Goal: Navigation & Orientation: Find specific page/section

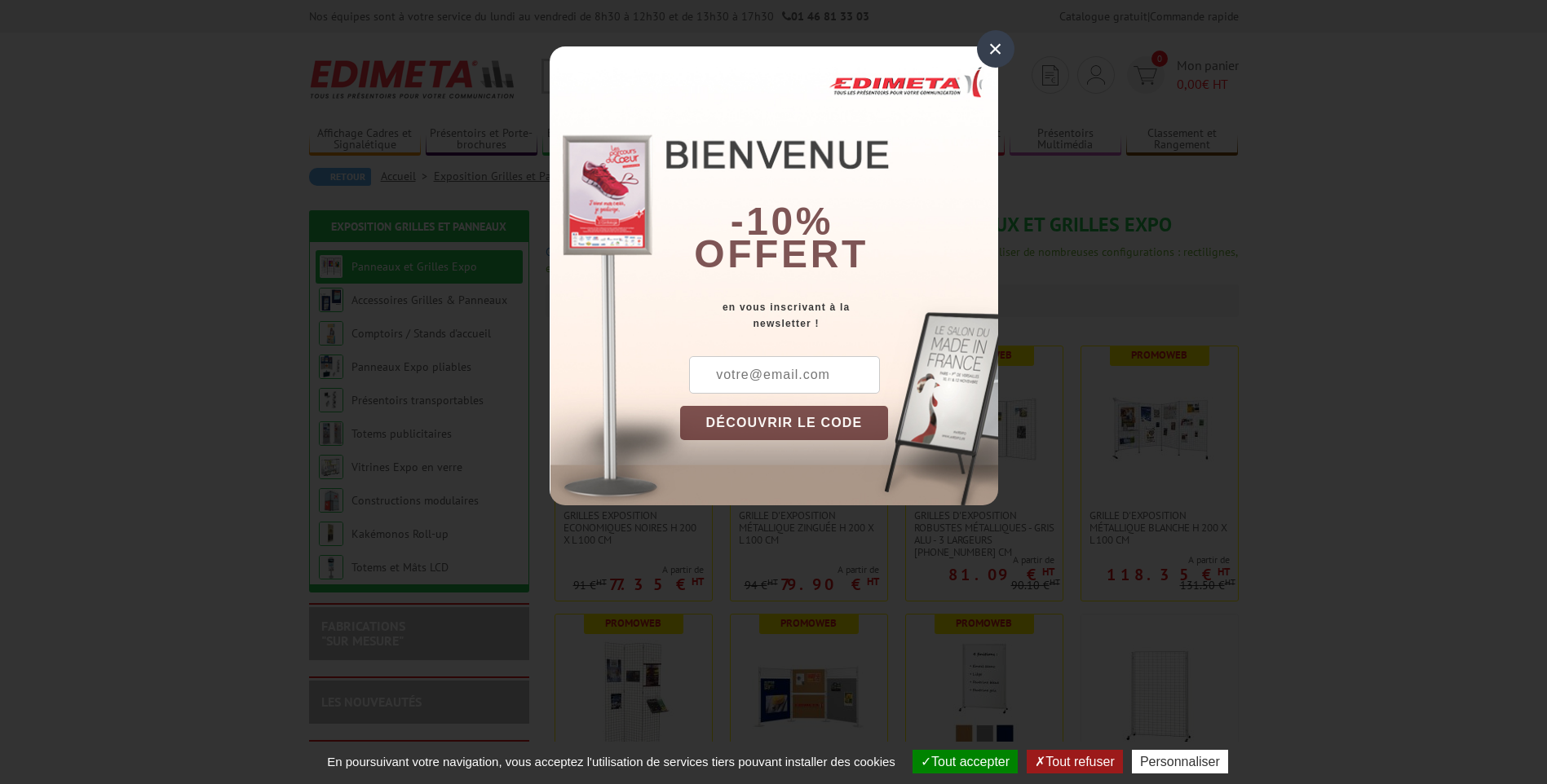
click at [990, 48] on div "×" at bounding box center [995, 48] width 38 height 38
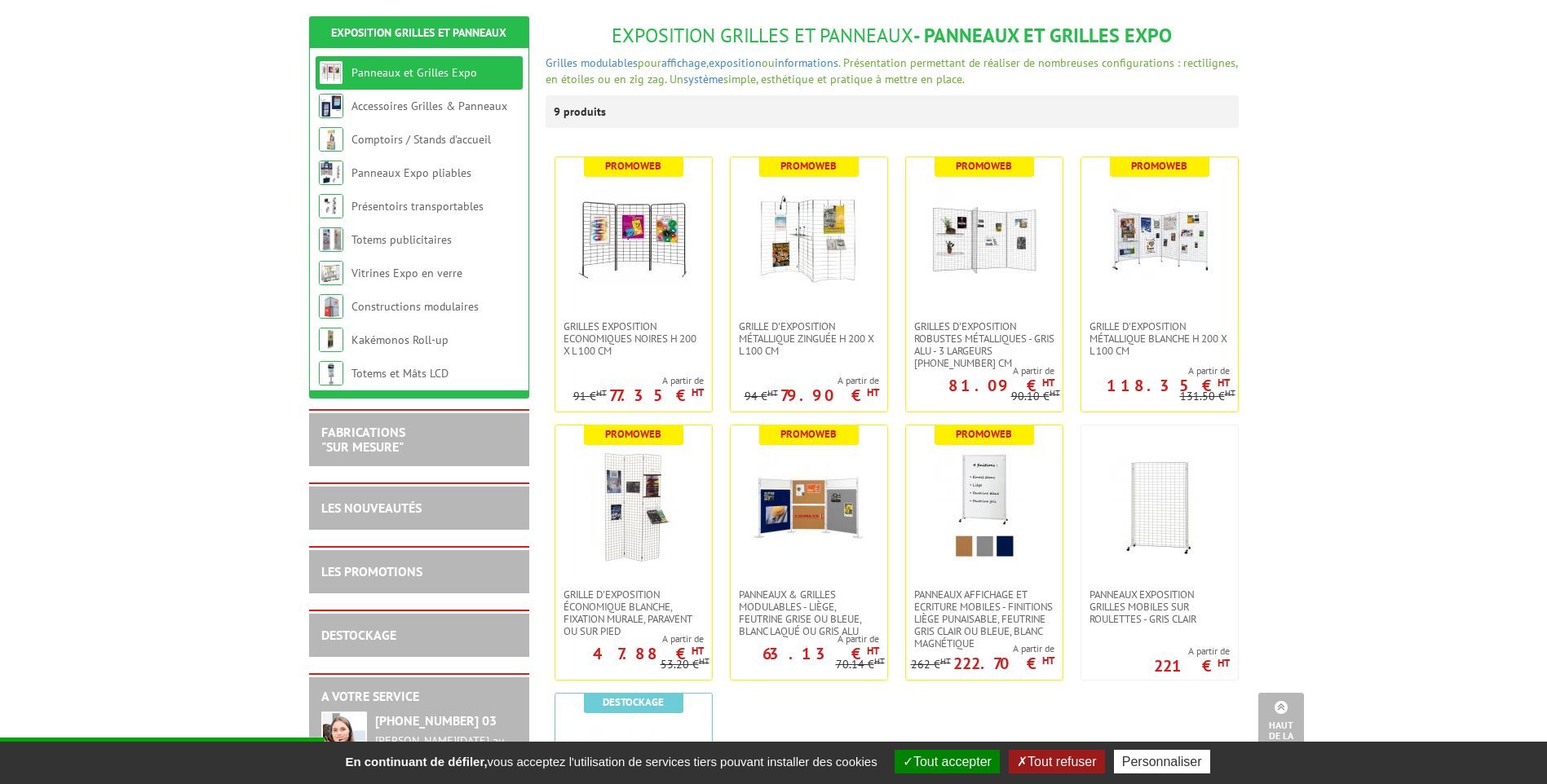
scroll to position [166, 0]
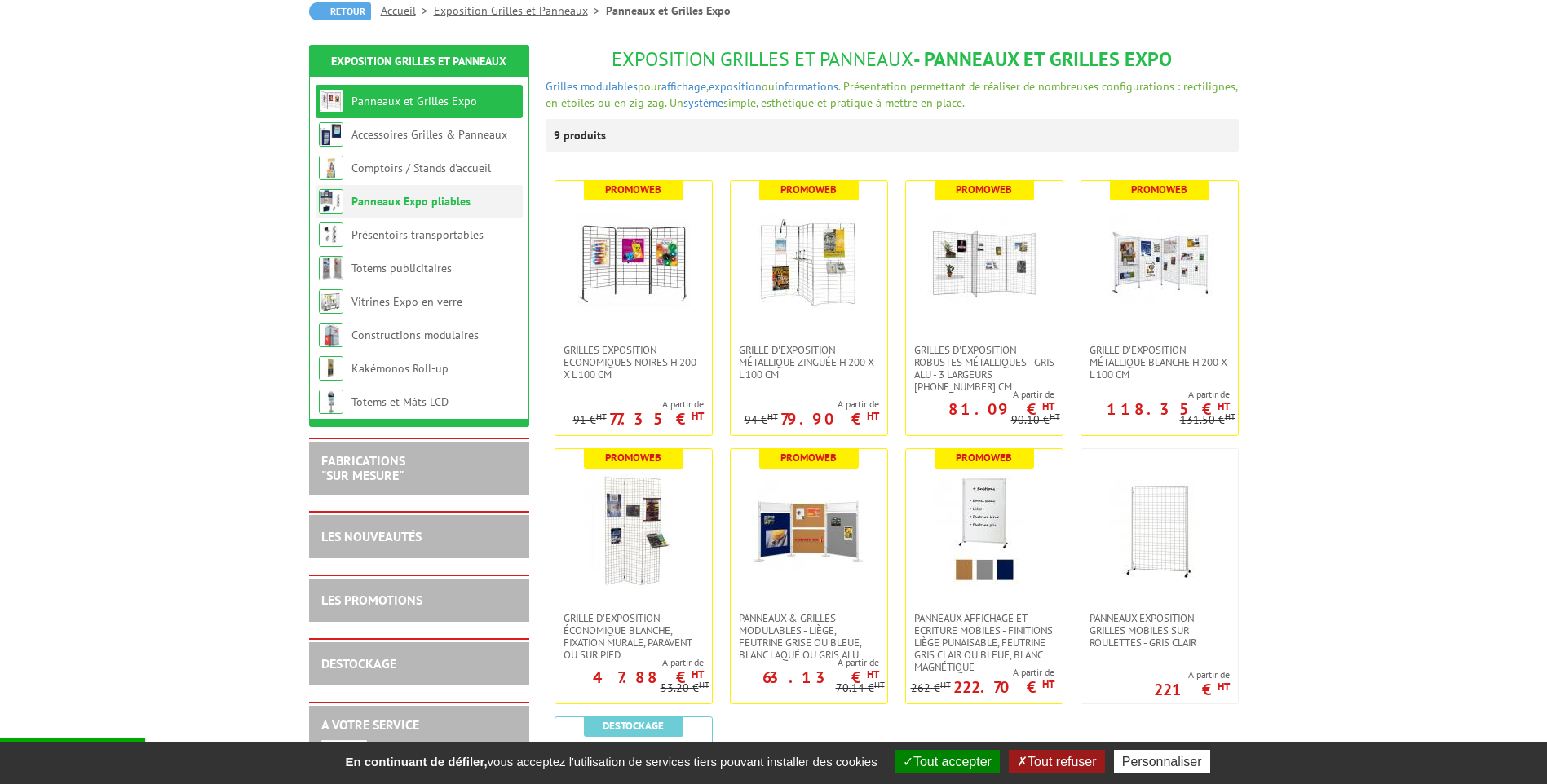
click at [397, 207] on link "Panneaux Expo pliables" at bounding box center [411, 201] width 119 height 15
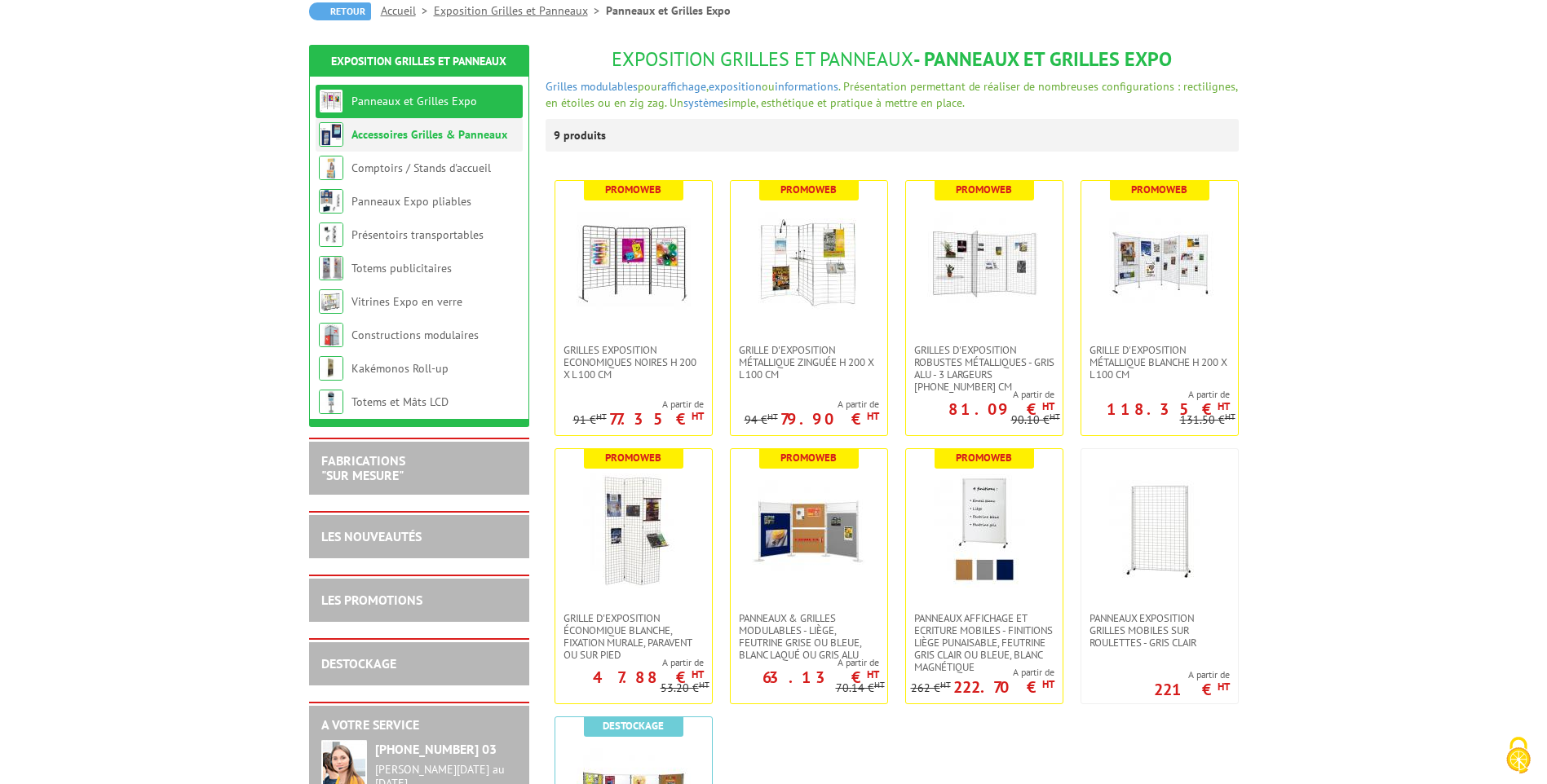
click at [415, 133] on link "Accessoires Grilles & Panneaux" at bounding box center [429, 134] width 156 height 15
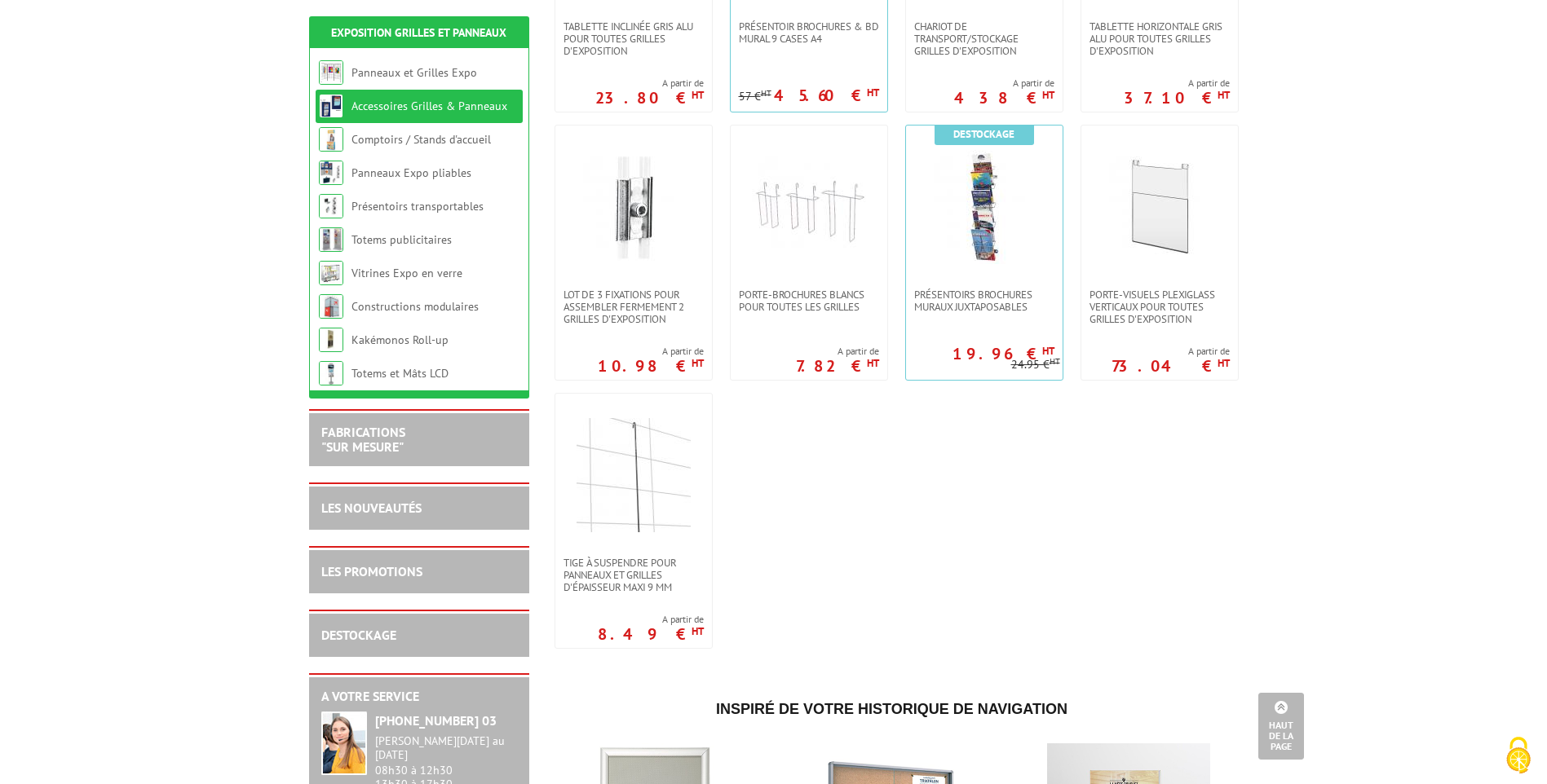
scroll to position [979, 0]
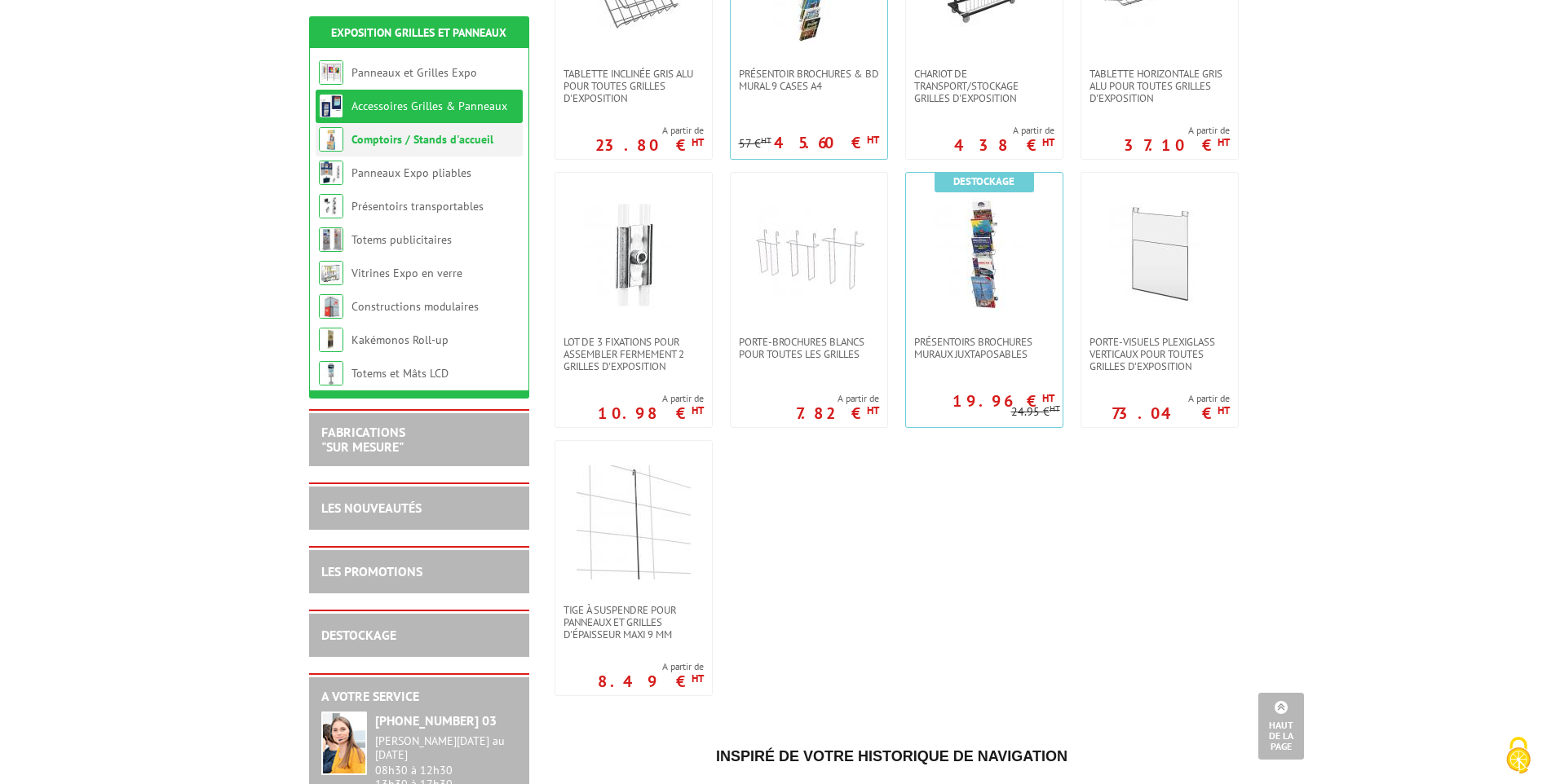
click at [372, 146] on link "Comptoirs / Stands d'accueil" at bounding box center [422, 139] width 142 height 15
